Goal: Complete application form: Complete application form

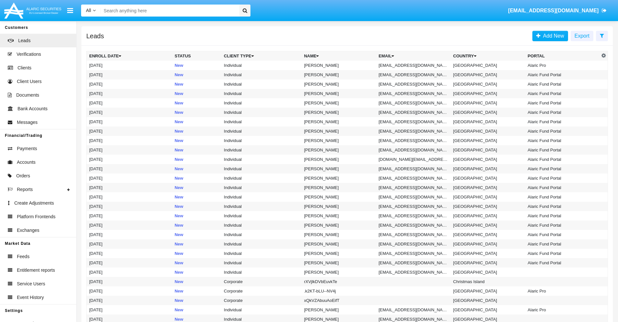
click at [602, 35] on icon at bounding box center [602, 35] width 4 height 5
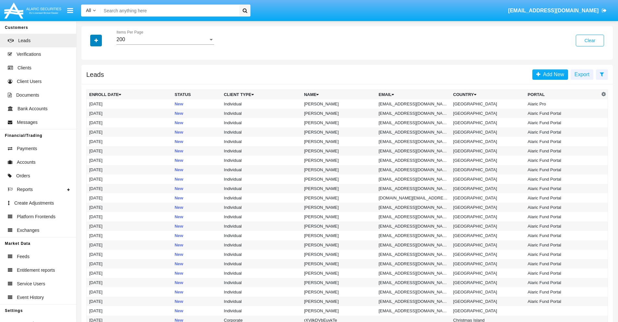
click at [96, 40] on icon "button" at bounding box center [96, 40] width 4 height 5
click at [101, 82] on span "Email" at bounding box center [100, 82] width 13 height 8
click at [89, 85] on input "Email" at bounding box center [89, 85] width 0 height 0
checkbox input "true"
click at [96, 40] on icon "button" at bounding box center [96, 40] width 4 height 5
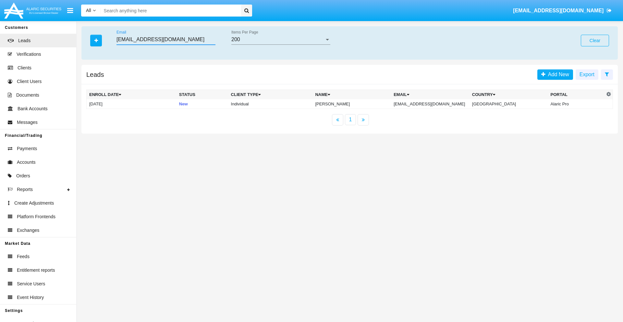
type input "dmqnhxic37t7@ol96o7.us"
click at [437, 104] on td "dmqnhxic37t7@ol96o7.us" at bounding box center [430, 104] width 79 height 10
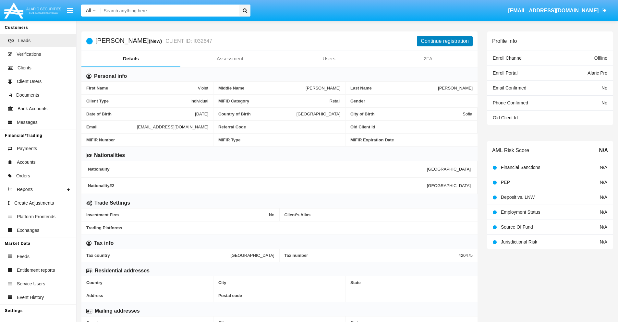
click at [445, 41] on button "Continue registration" at bounding box center [445, 41] width 56 height 10
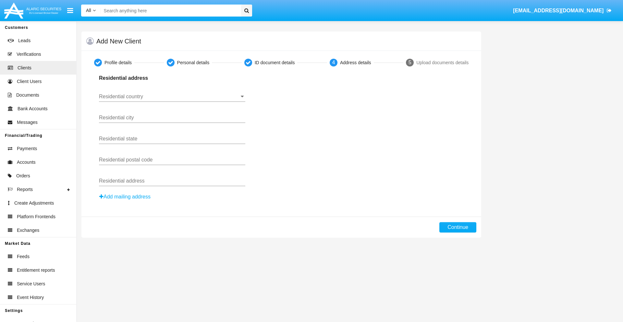
click at [172, 97] on input "Residential country" at bounding box center [172, 97] width 146 height 6
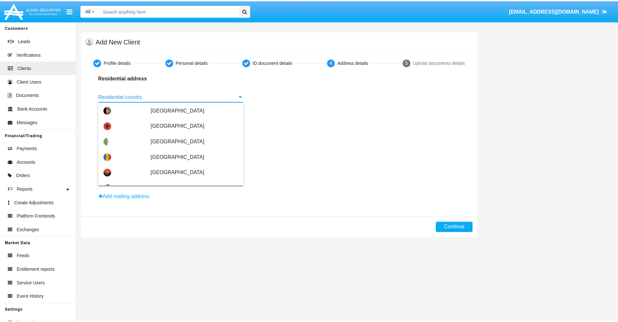
scroll to position [384, 0]
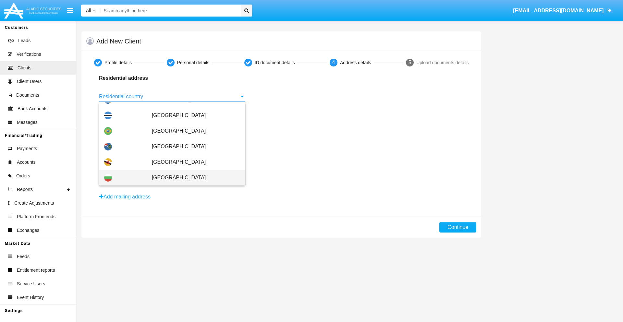
click at [192, 178] on span "[GEOGRAPHIC_DATA]" at bounding box center [196, 178] width 88 height 16
type input "[GEOGRAPHIC_DATA]"
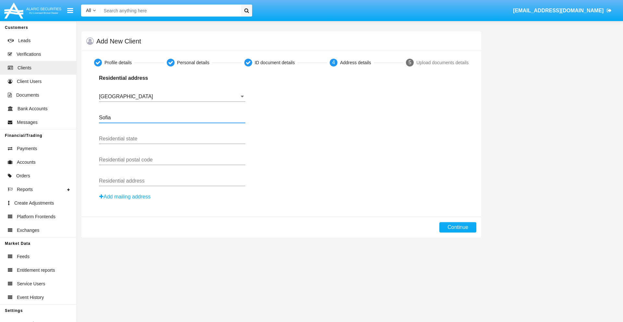
type input "Sofia"
type input "1000"
type input "Vasil Levski"
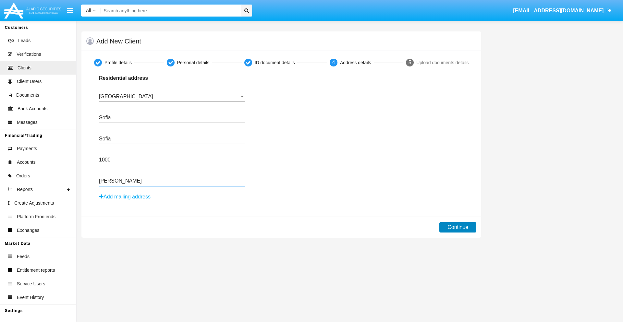
click at [458, 227] on button "Continue" at bounding box center [457, 227] width 37 height 10
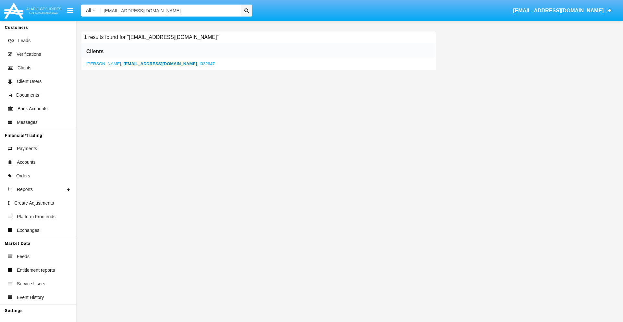
type input "dmqnhxic37t7@ol96o7.us"
click at [145, 64] on b "dmqnhxic37t7@ol96o7.us" at bounding box center [161, 63] width 74 height 5
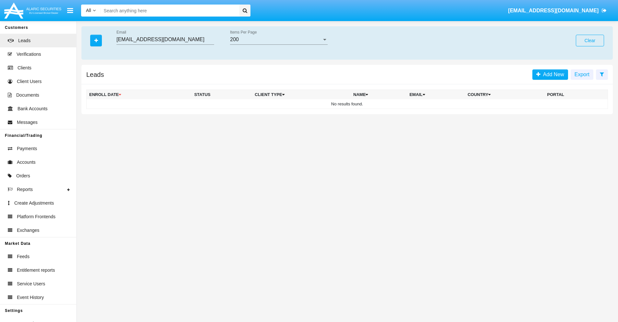
click at [590, 41] on button "Clear" at bounding box center [590, 41] width 28 height 12
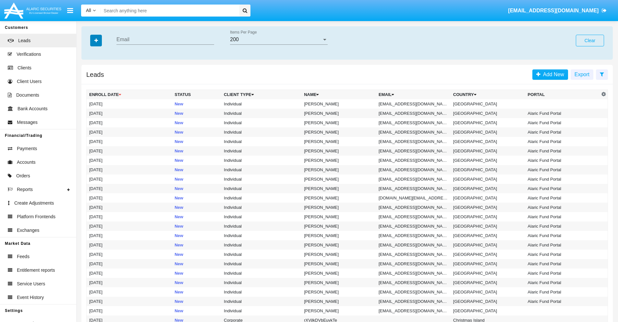
click at [96, 40] on icon "button" at bounding box center [96, 40] width 4 height 5
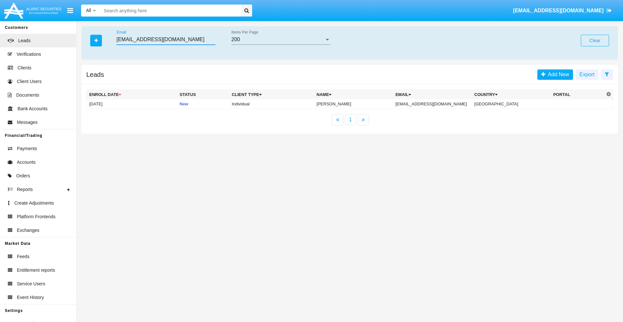
type input "[EMAIL_ADDRESS][DOMAIN_NAME]"
click at [439, 104] on td "[EMAIL_ADDRESS][DOMAIN_NAME]" at bounding box center [432, 104] width 79 height 10
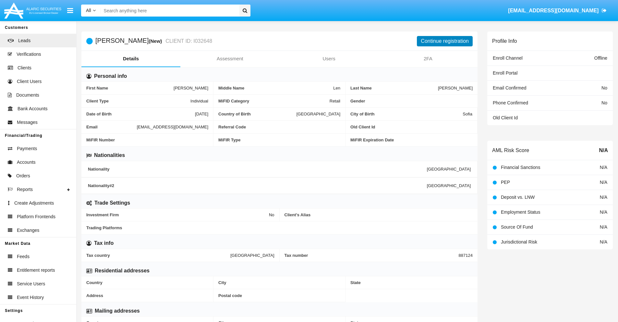
click at [445, 41] on button "Continue registration" at bounding box center [445, 41] width 56 height 10
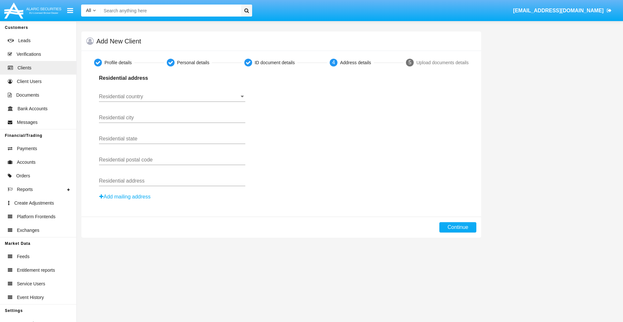
click at [125, 197] on button "Add mailing address" at bounding box center [125, 197] width 52 height 8
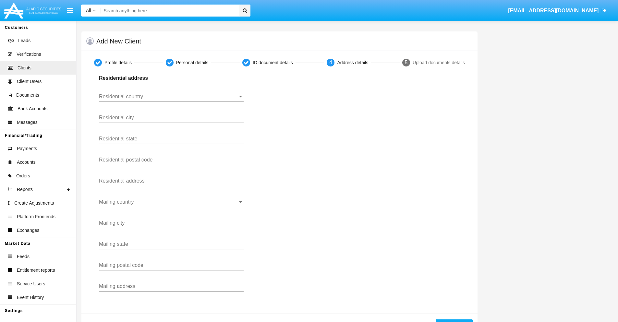
click at [171, 97] on input "Residential country" at bounding box center [171, 97] width 145 height 6
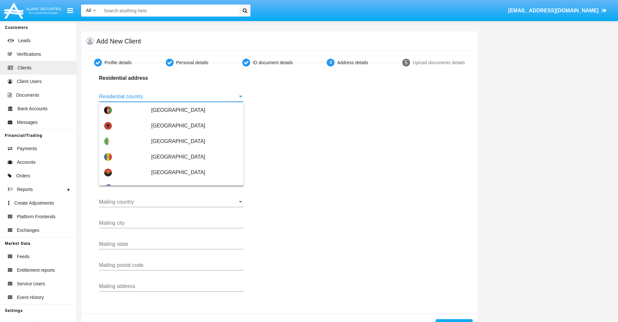
scroll to position [384, 0]
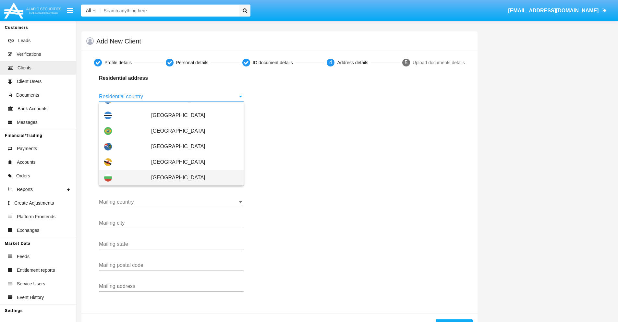
click at [191, 178] on span "[GEOGRAPHIC_DATA]" at bounding box center [194, 178] width 87 height 16
type input "[GEOGRAPHIC_DATA]"
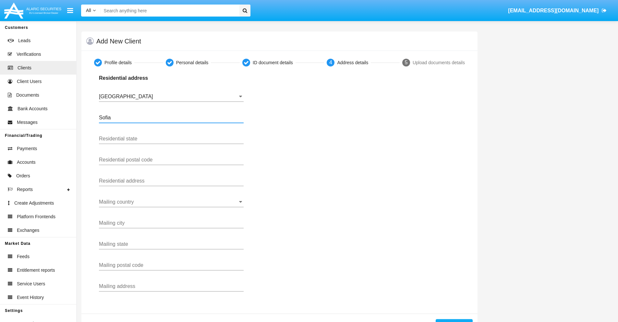
type input "Sofia"
type input "1000"
type input "Vasil Levski"
click at [171, 202] on input "Mailing country" at bounding box center [171, 202] width 145 height 6
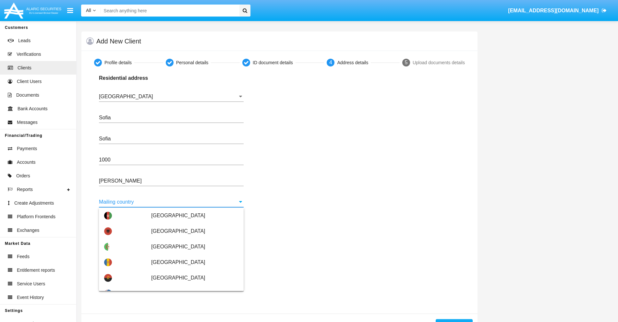
scroll to position [42, 0]
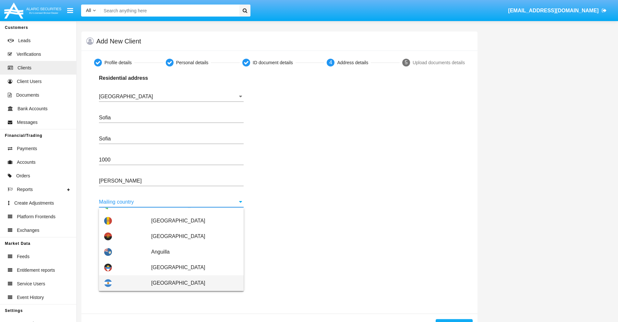
click at [191, 283] on span "Argentina" at bounding box center [194, 284] width 87 height 16
type input "Argentina"
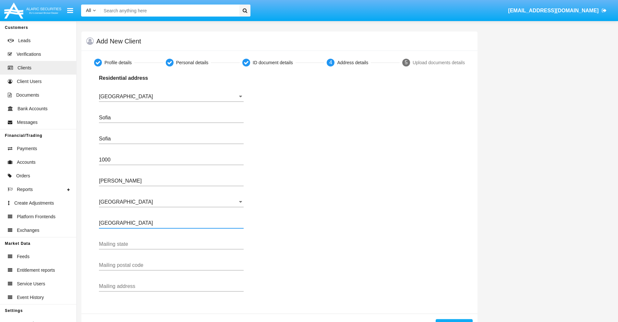
type input "Buenos Aires"
type input "7777"
type input "Test Mail Address"
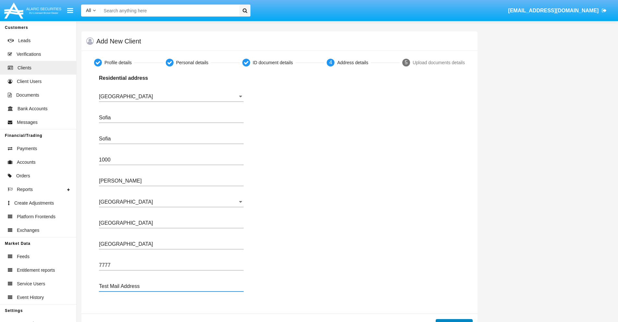
click at [454, 321] on button "Continue" at bounding box center [454, 324] width 37 height 10
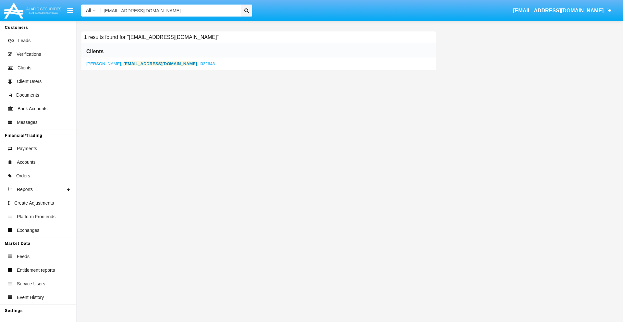
type input "6d2um9x@083g.mo"
click at [140, 64] on b "6d2um9x@083g.mo" at bounding box center [161, 63] width 74 height 5
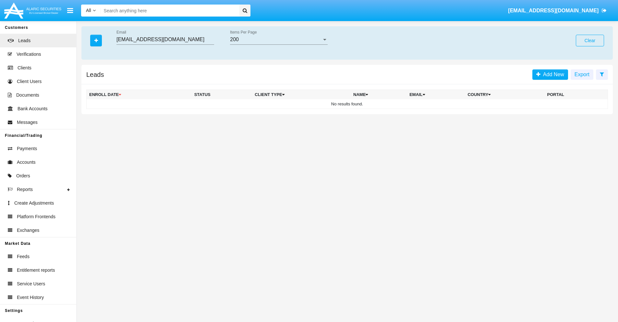
click at [590, 41] on button "Clear" at bounding box center [590, 41] width 28 height 12
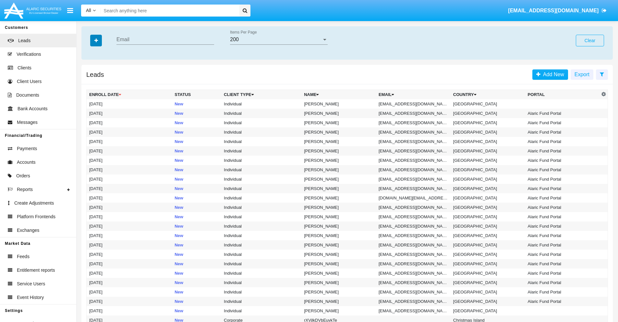
click at [96, 40] on icon "button" at bounding box center [96, 40] width 4 height 5
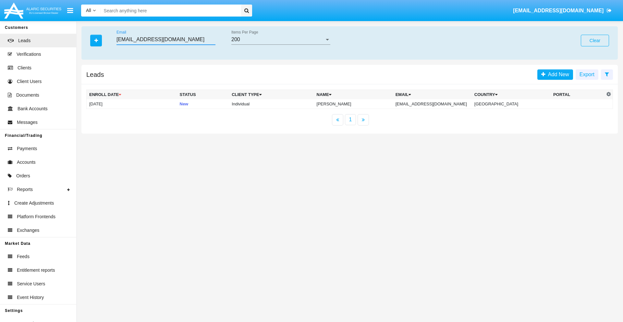
type input "[EMAIL_ADDRESS][DOMAIN_NAME]"
click at [439, 104] on td "[EMAIL_ADDRESS][DOMAIN_NAME]" at bounding box center [432, 104] width 79 height 10
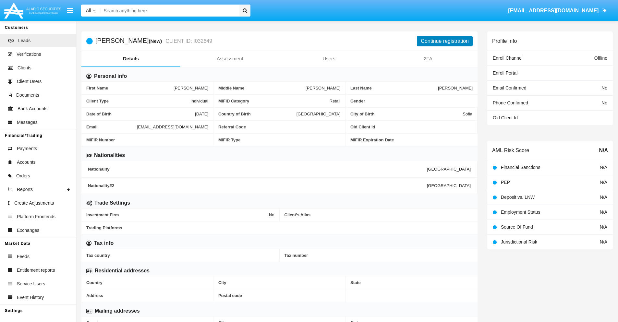
click at [445, 41] on button "Continue registration" at bounding box center [445, 41] width 56 height 10
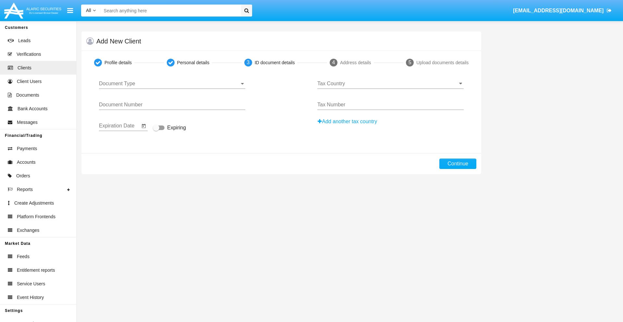
click at [172, 84] on span "Document Type" at bounding box center [169, 84] width 141 height 6
click at [172, 89] on span "Passport" at bounding box center [172, 89] width 146 height 16
type input "cJJQJRlPcOculmd"
click at [169, 128] on span "Expiring" at bounding box center [176, 128] width 19 height 8
click at [156, 130] on input "Expiring" at bounding box center [156, 130] width 0 height 0
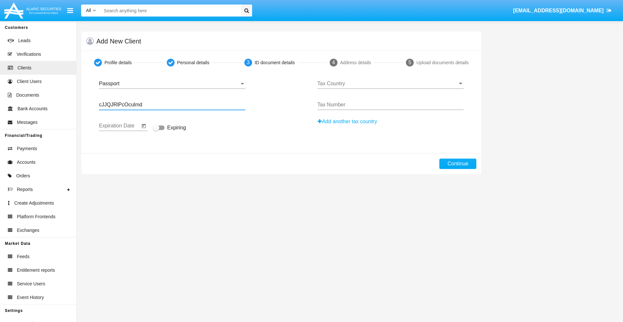
checkbox input "true"
click at [390, 84] on input "Tax Country" at bounding box center [390, 84] width 146 height 6
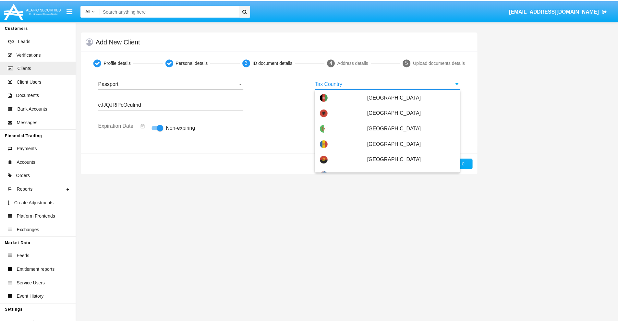
scroll to position [73, 0]
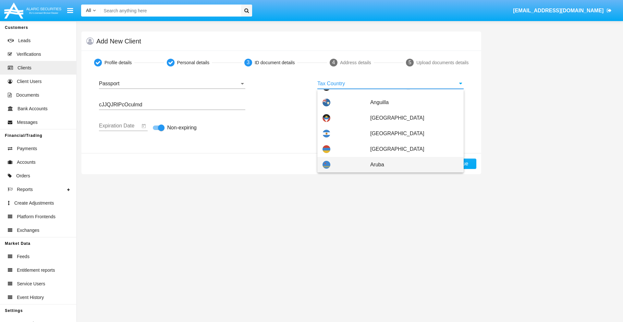
click at [411, 165] on span "Aruba" at bounding box center [414, 165] width 88 height 16
type input "Aruba"
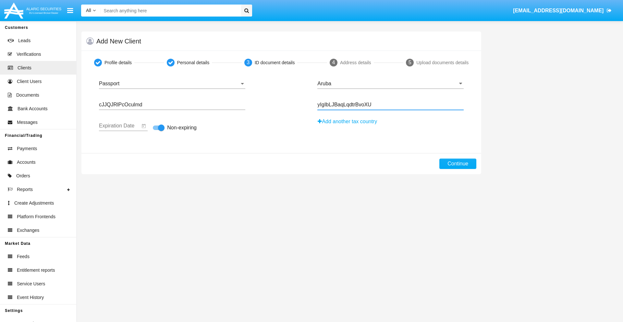
type input "yIgIbLJBaqLqdtrBvoXU"
click at [458, 164] on button "Continue" at bounding box center [457, 164] width 37 height 10
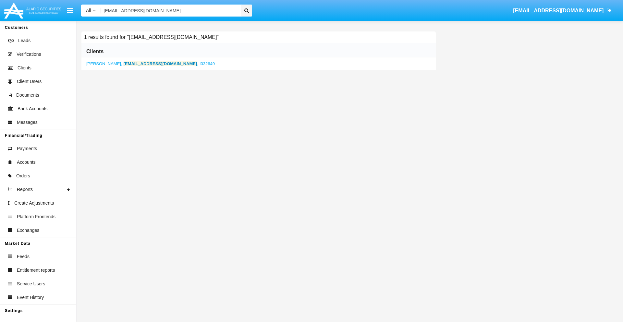
type input "[EMAIL_ADDRESS][DOMAIN_NAME]"
click at [137, 64] on b "[EMAIL_ADDRESS][DOMAIN_NAME]" at bounding box center [161, 63] width 74 height 5
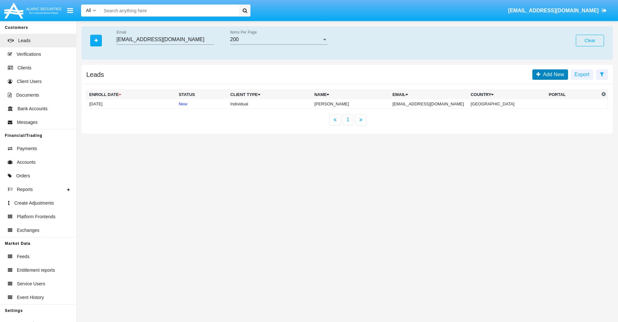
click at [552, 74] on span "Add New" at bounding box center [553, 75] width 24 height 6
